Goal: Information Seeking & Learning: Learn about a topic

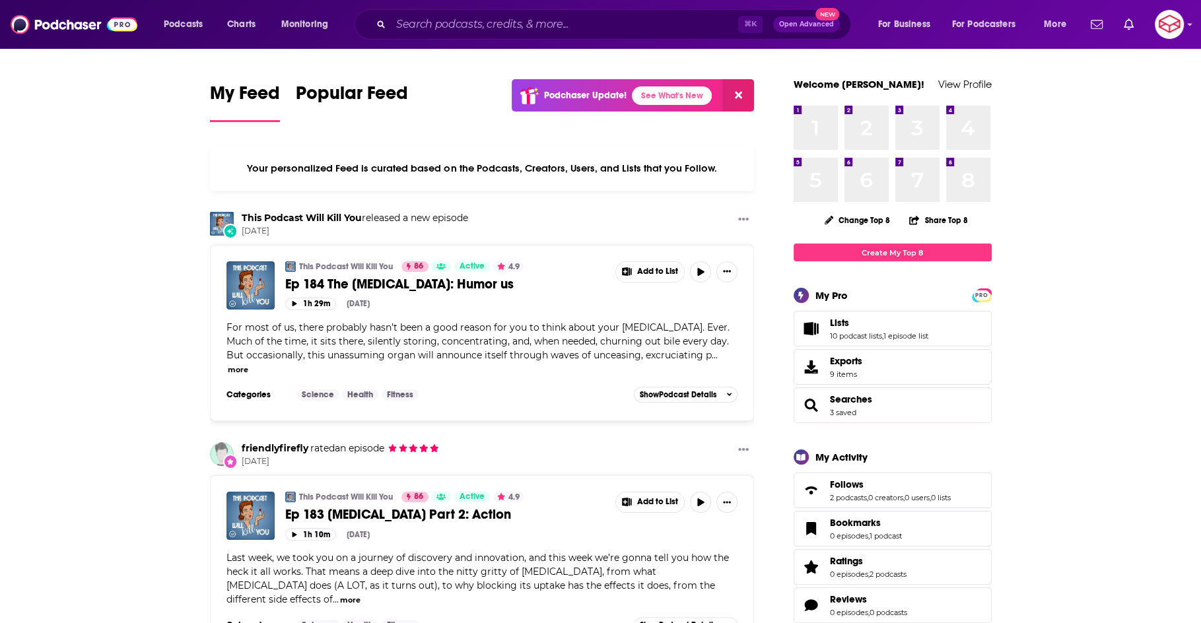
click at [425, 36] on div "⌘ K Open Advanced New" at bounding box center [603, 24] width 496 height 30
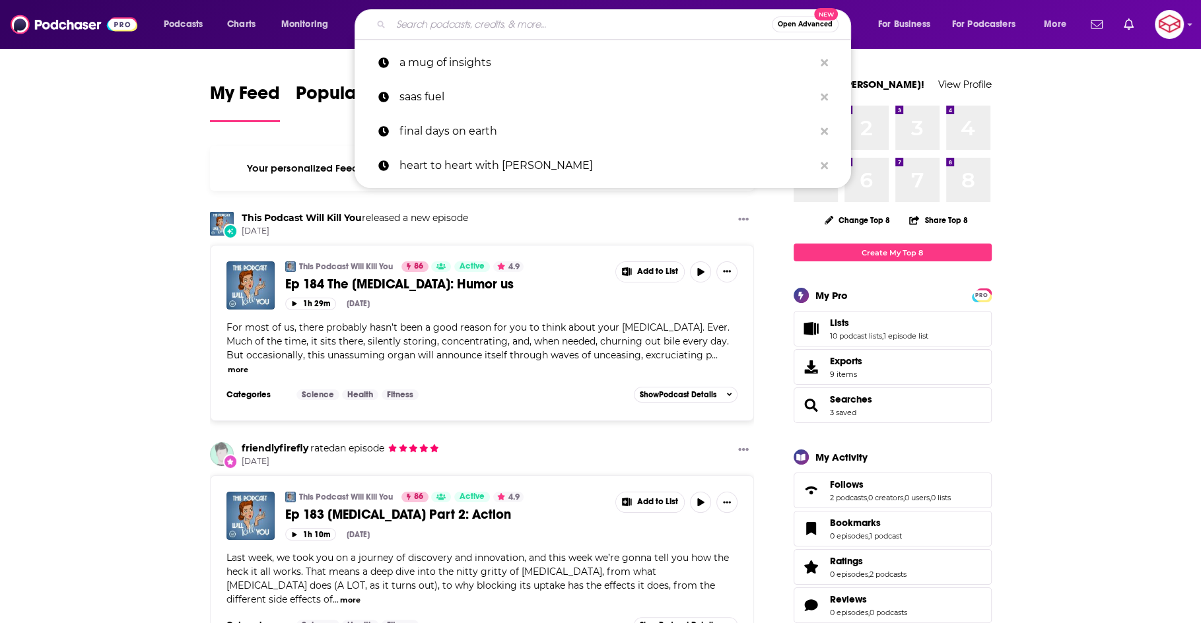
click at [419, 20] on input "Search podcasts, credits, & more..." at bounding box center [581, 24] width 381 height 21
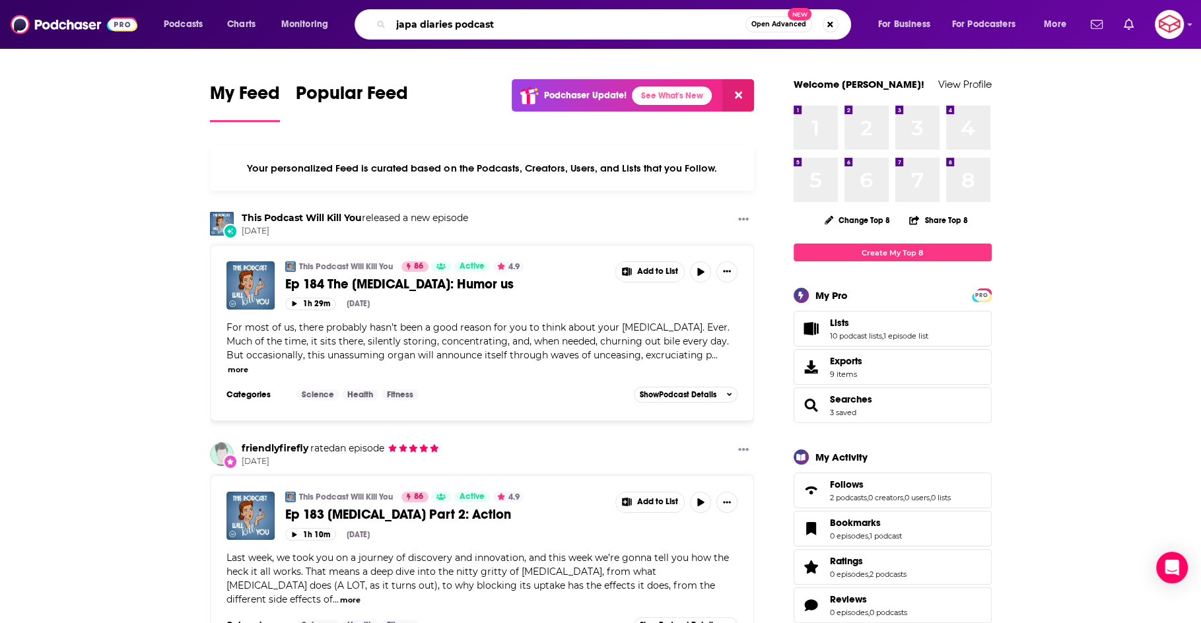
type input "japa diaries podcast"
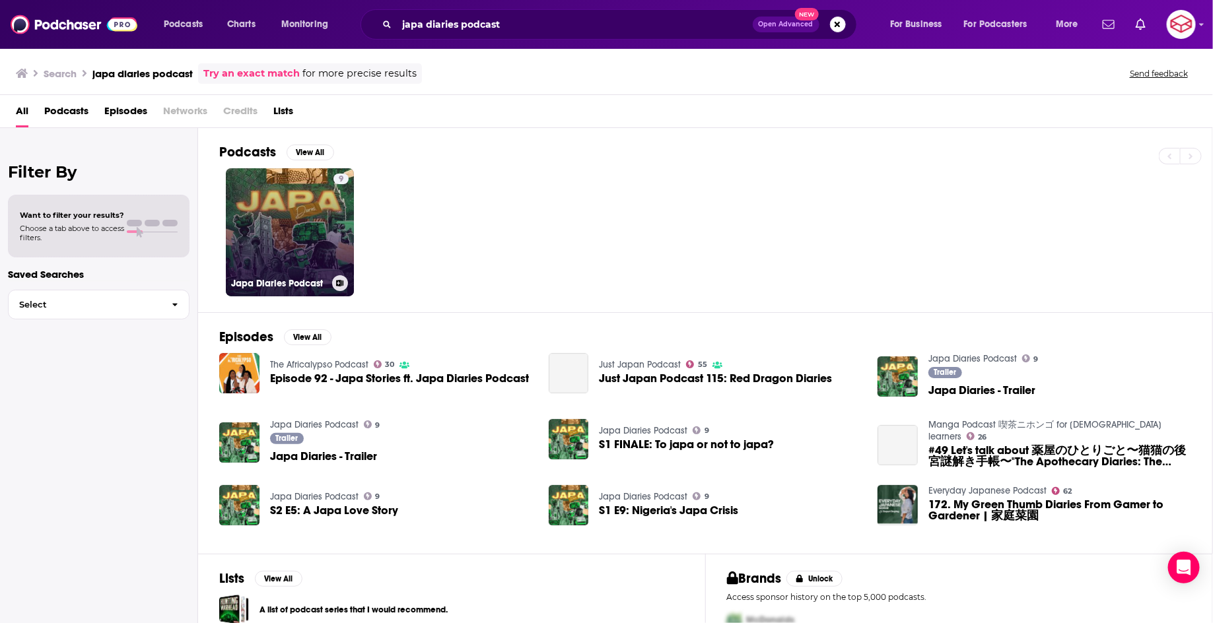
click at [286, 202] on link "9 Japa Diaries Podcast" at bounding box center [290, 232] width 128 height 128
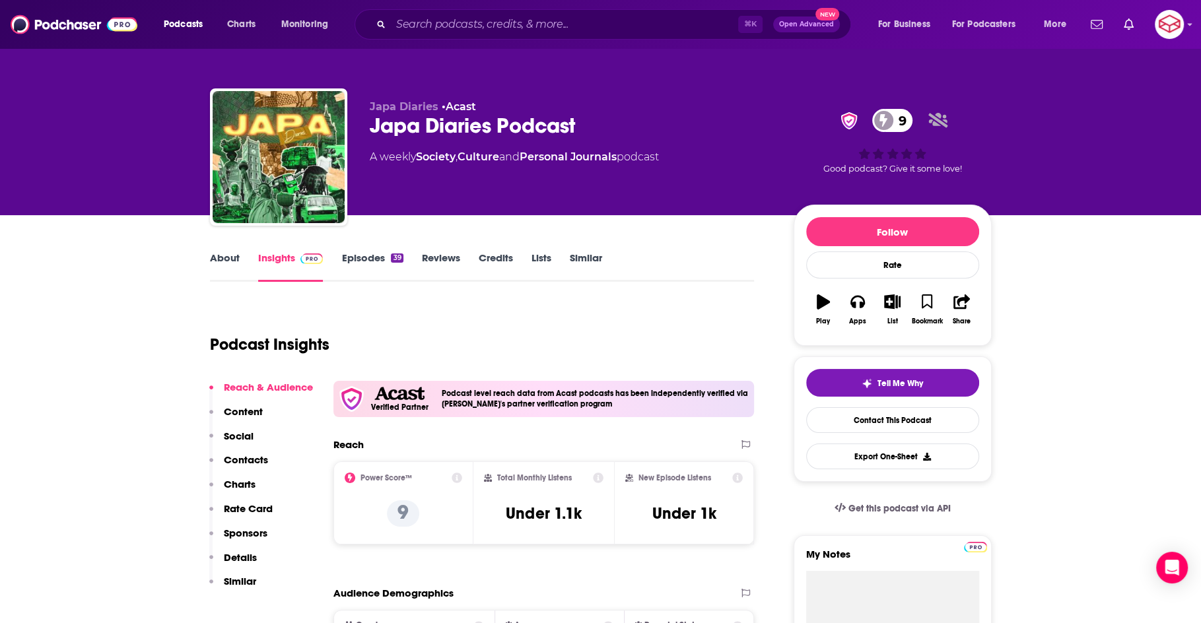
click at [213, 263] on link "About" at bounding box center [225, 267] width 30 height 30
